Goal: Information Seeking & Learning: Find specific fact

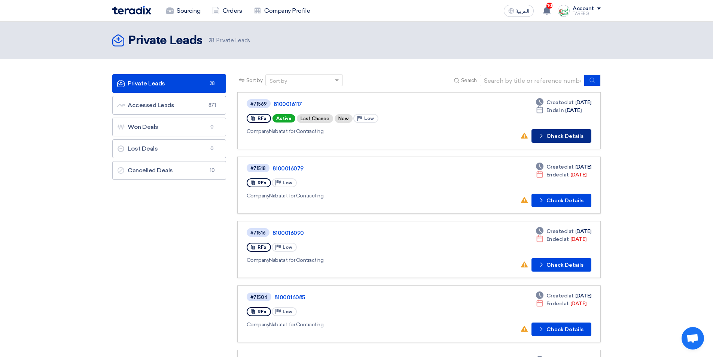
click at [548, 137] on button "Check details Check Details" at bounding box center [562, 135] width 60 height 13
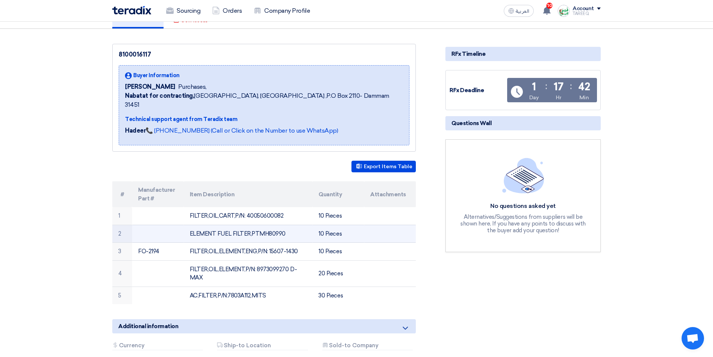
scroll to position [75, 0]
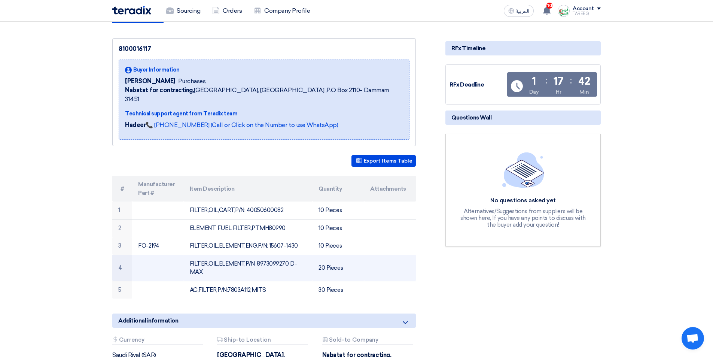
click at [273, 255] on td "FILTER,OIL,ELEMENT,P/N: 8973099270 D-MAX" at bounding box center [248, 268] width 129 height 26
copy td "8973099270"
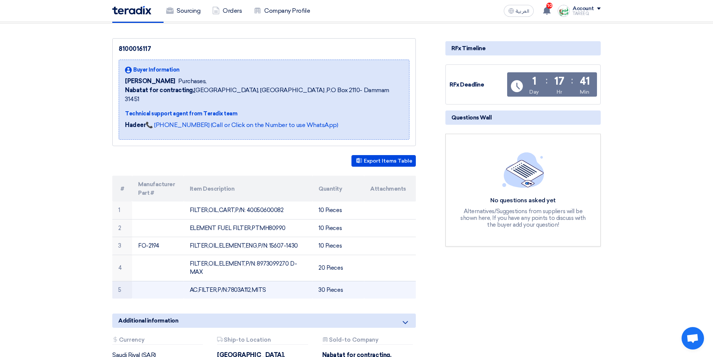
click at [243, 281] on td "AC,FILTER,P/N:7803A112,MITS" at bounding box center [248, 290] width 129 height 18
click at [244, 281] on td "AC,FILTER,P/N:7803A112,MITS" at bounding box center [248, 290] width 129 height 18
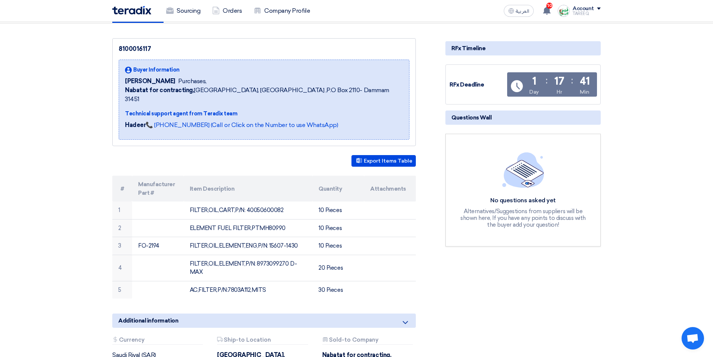
copy td "7803A112"
